Goal: Information Seeking & Learning: Learn about a topic

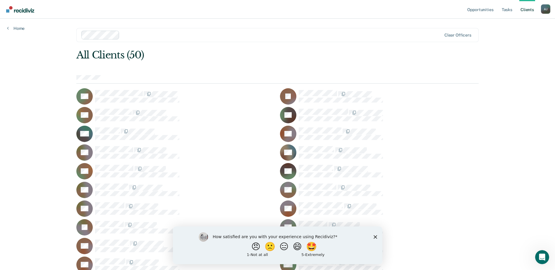
click at [377, 236] on div "How satisfied are you with your experience using Recidiviz? 😠 🙁 😑 😄 🤩 1 - Not a…" at bounding box center [277, 245] width 209 height 38
click at [375, 236] on icon "Close survey" at bounding box center [375, 237] width 4 height 4
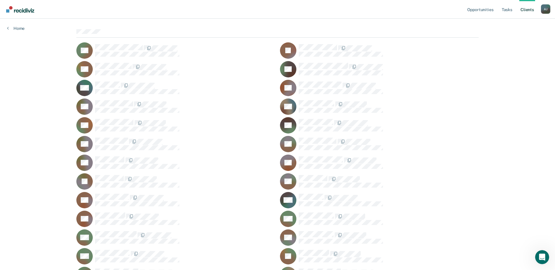
scroll to position [43, 0]
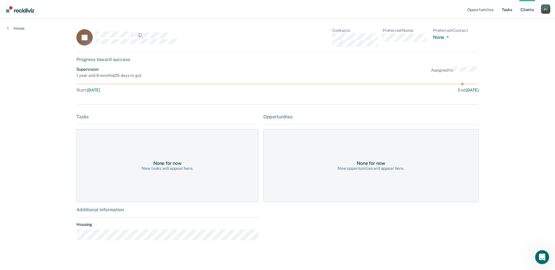
click at [512, 9] on link "Tasks" at bounding box center [506, 9] width 13 height 19
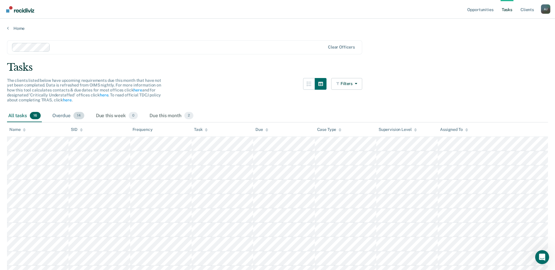
click at [65, 114] on div "Overdue 14" at bounding box center [68, 116] width 34 height 13
click at [122, 110] on div "Due this week 0" at bounding box center [117, 116] width 44 height 13
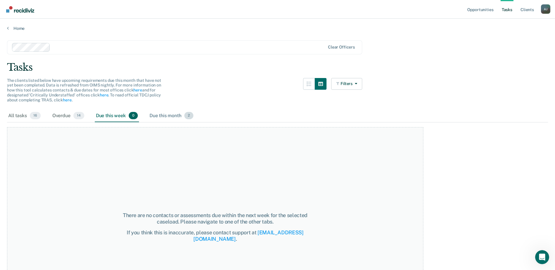
click at [171, 115] on div "Due this month 2" at bounding box center [171, 116] width 46 height 13
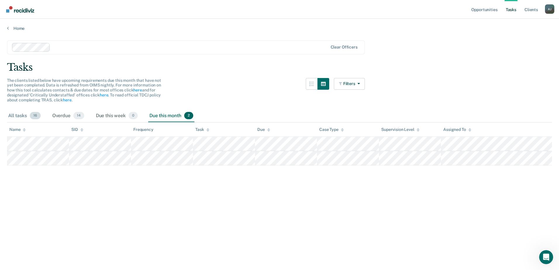
click at [37, 114] on span "16" at bounding box center [35, 116] width 11 height 8
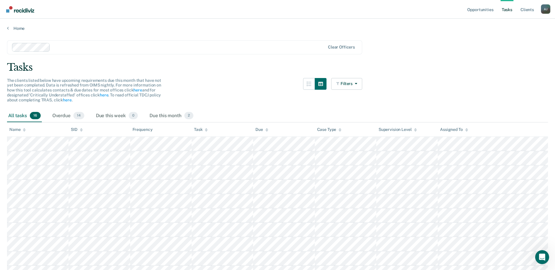
click at [26, 115] on div "All tasks 16" at bounding box center [24, 116] width 35 height 13
click at [21, 29] on link "Home" at bounding box center [277, 28] width 541 height 5
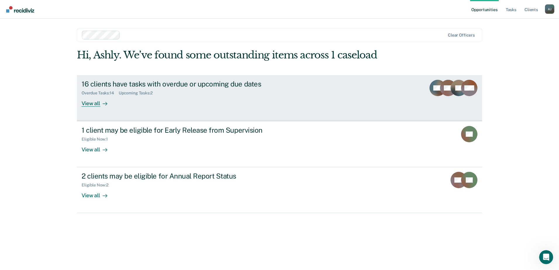
click at [454, 87] on rect at bounding box center [459, 88] width 16 height 16
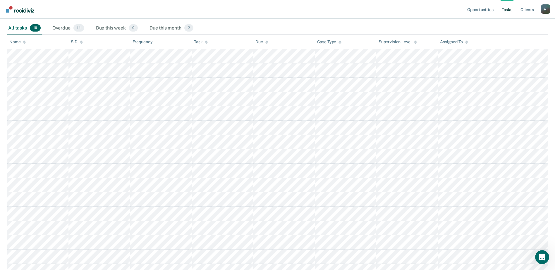
scroll to position [119, 0]
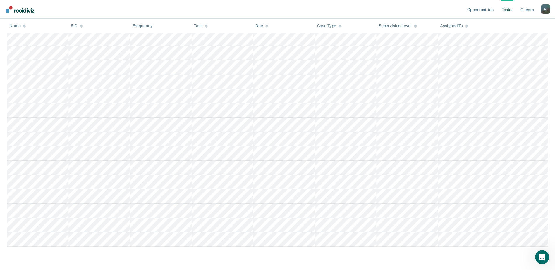
click at [309, 151] on html "Looks like you’re using Internet Explorer 11. For faster loading and a better e…" at bounding box center [277, 16] width 555 height 270
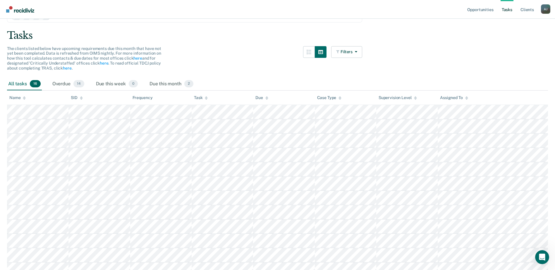
scroll to position [32, 0]
click at [240, 60] on div "The clients listed below have upcoming requirements due this month that have no…" at bounding box center [184, 63] width 355 height 32
click at [17, 82] on div "All tasks 16" at bounding box center [24, 84] width 35 height 13
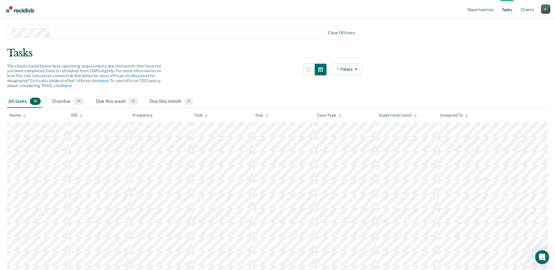
scroll to position [0, 0]
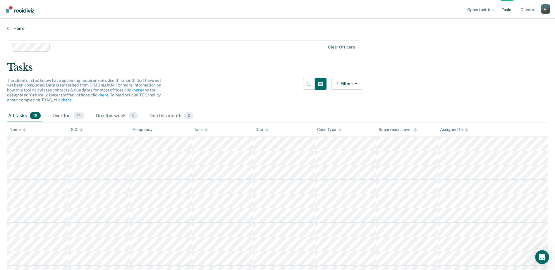
click at [23, 28] on link "Home" at bounding box center [277, 28] width 541 height 5
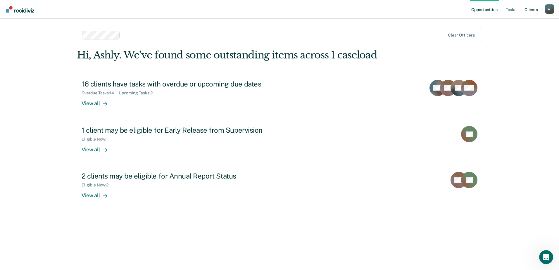
click at [533, 9] on link "Client s" at bounding box center [532, 9] width 16 height 19
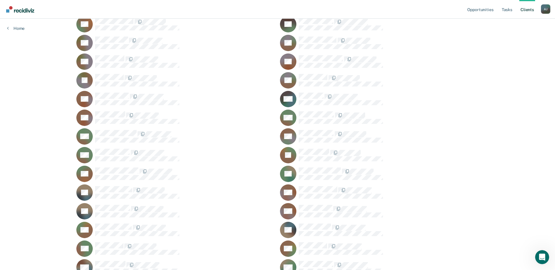
scroll to position [160, 0]
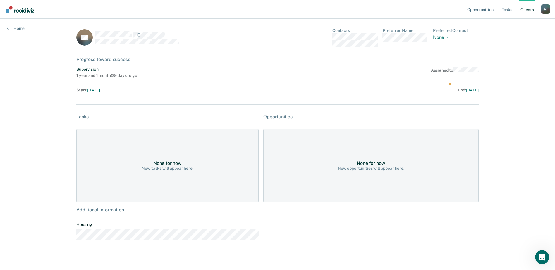
click at [14, 32] on div "Opportunities Tasks Client s Ashly Joseph A J Profile How it works Log Out Home…" at bounding box center [277, 138] width 555 height 276
click at [13, 29] on link "Home" at bounding box center [16, 28] width 18 height 5
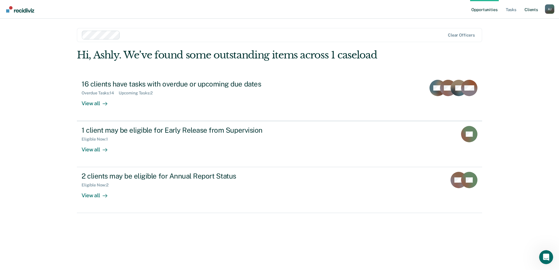
click at [528, 7] on link "Client s" at bounding box center [532, 9] width 16 height 19
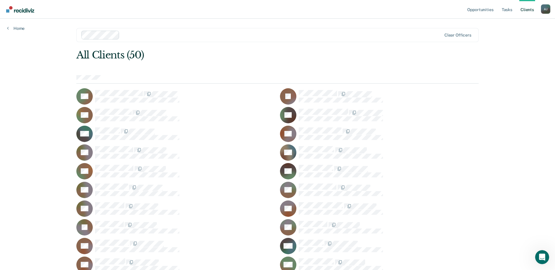
drag, startPoint x: 202, startPoint y: 87, endPoint x: 278, endPoint y: 87, distance: 76.1
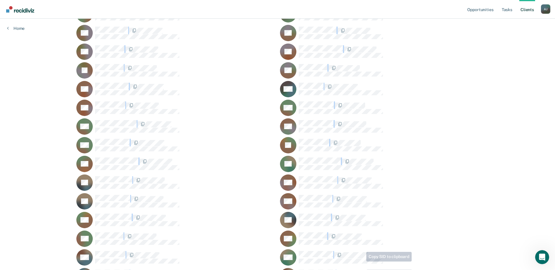
scroll to position [306, 0]
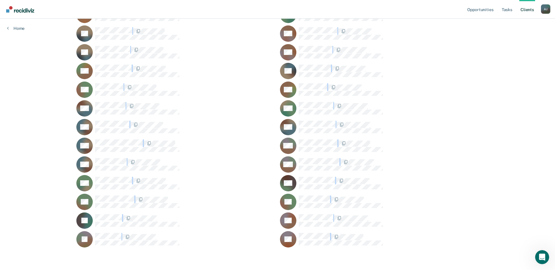
drag, startPoint x: 111, startPoint y: 86, endPoint x: 362, endPoint y: 262, distance: 307.0
drag, startPoint x: 362, startPoint y: 262, endPoint x: 223, endPoint y: 198, distance: 153.0
click at [232, 177] on div "SM" at bounding box center [175, 184] width 199 height 16
